Goal: Navigation & Orientation: Find specific page/section

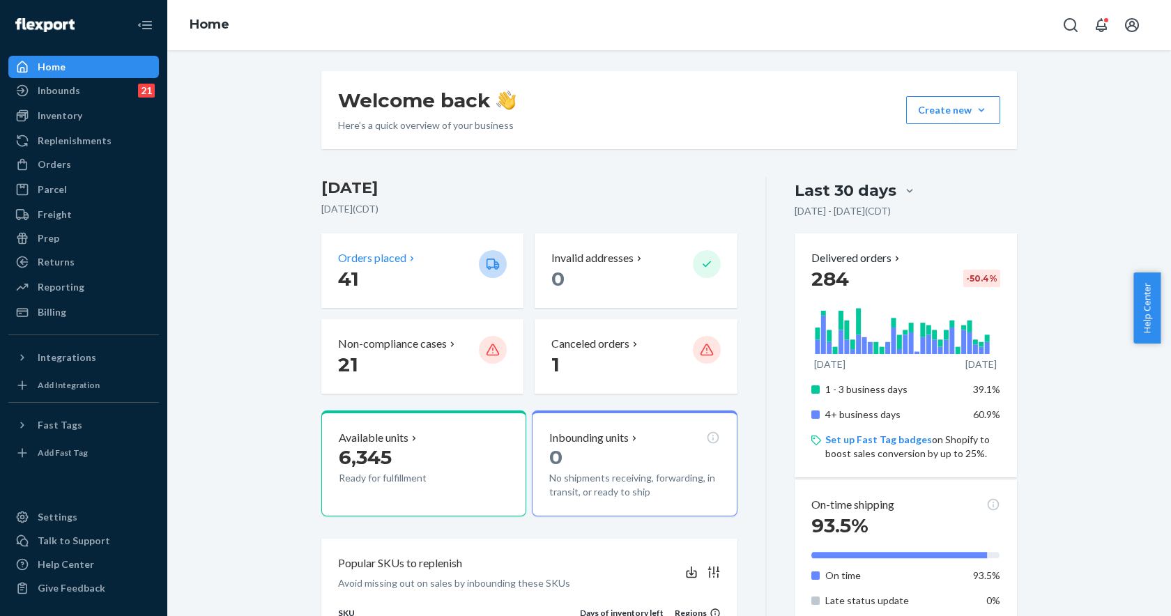
click at [406, 278] on p "41" at bounding box center [403, 278] width 130 height 25
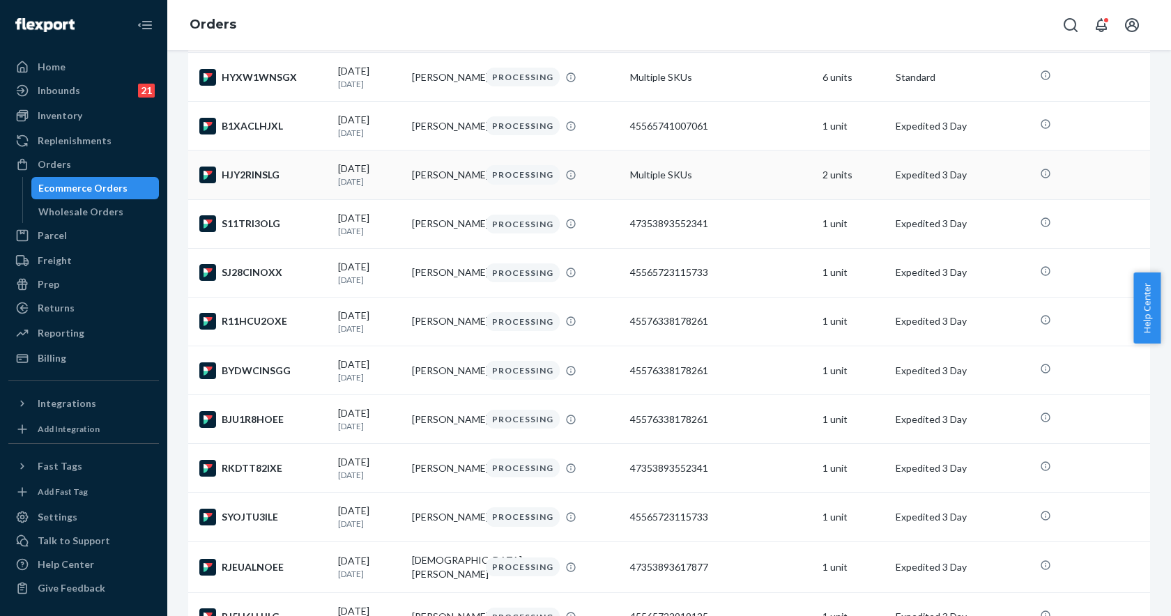
scroll to position [739, 0]
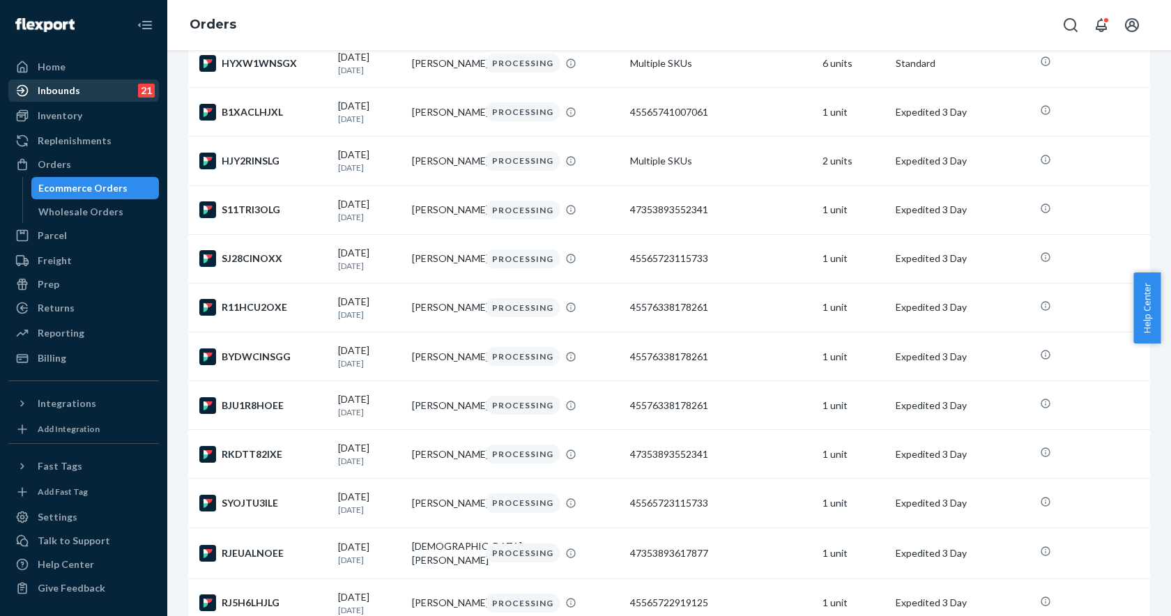
click at [88, 89] on div "Inbounds 21" at bounding box center [84, 91] width 148 height 20
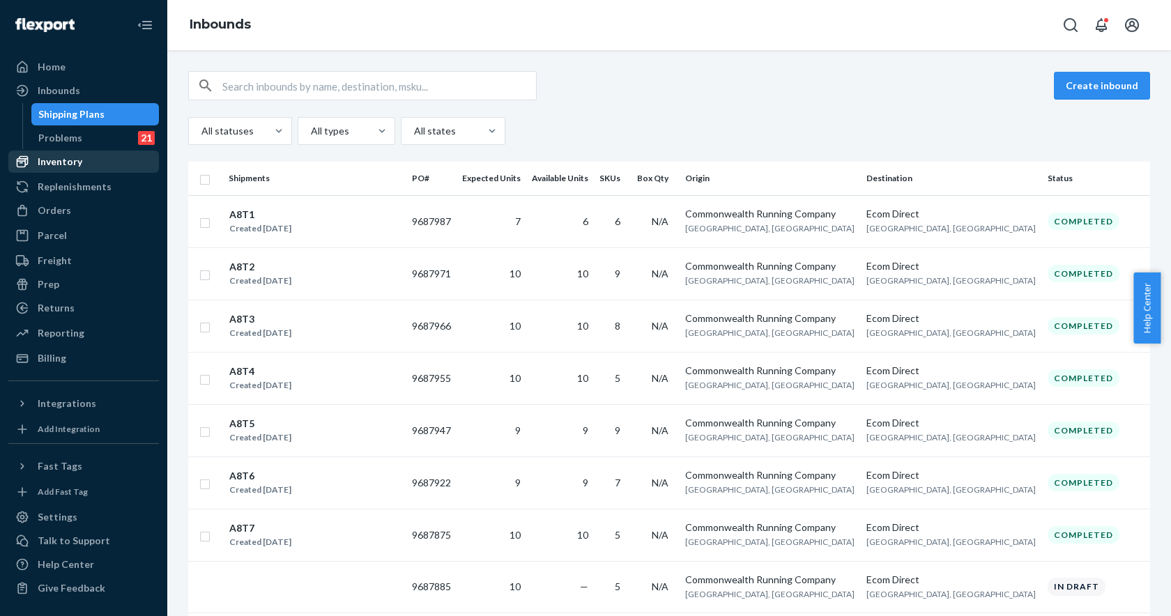
click at [82, 158] on div "Inventory" at bounding box center [84, 162] width 148 height 20
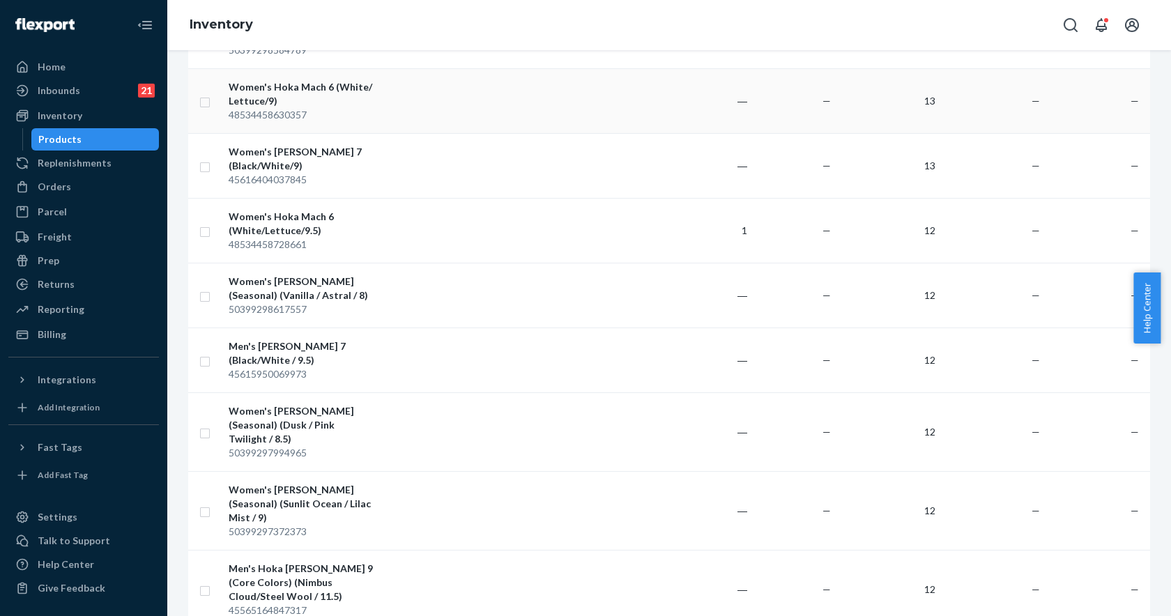
scroll to position [475, 0]
click at [89, 68] on div "Home" at bounding box center [84, 67] width 148 height 20
